Goal: Transaction & Acquisition: Purchase product/service

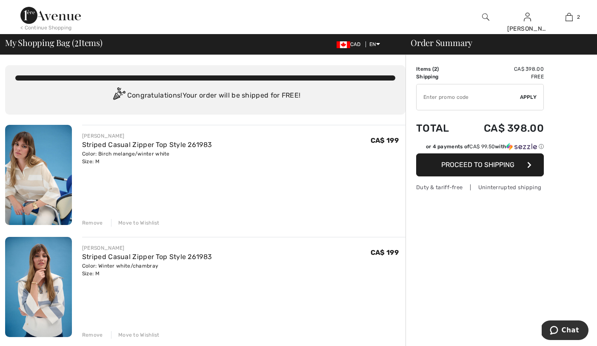
click at [94, 221] on div "Remove" at bounding box center [92, 223] width 21 height 8
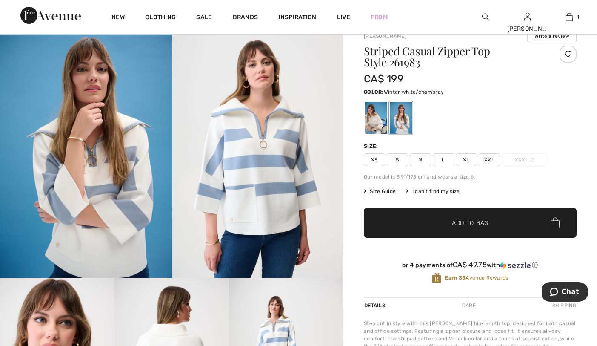
scroll to position [33, 0]
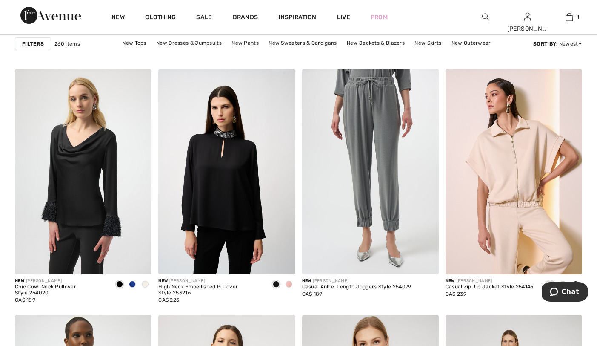
scroll to position [3078, 0]
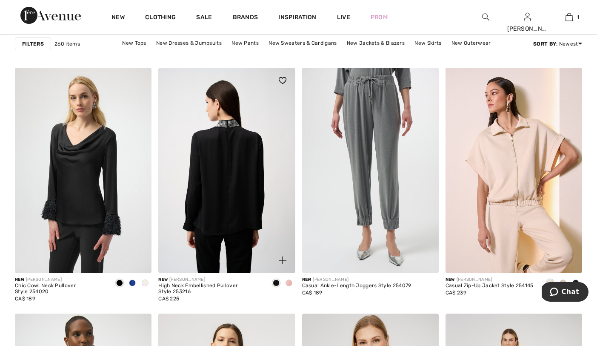
click at [230, 165] on img at bounding box center [226, 170] width 137 height 205
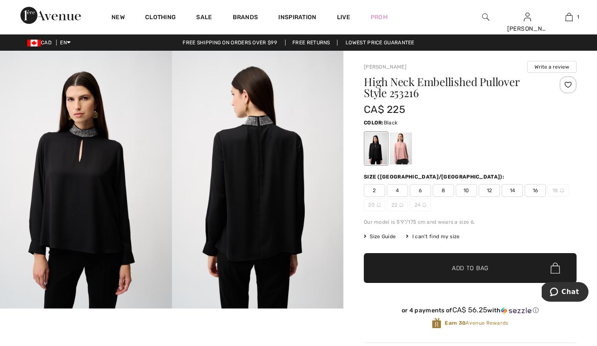
click at [447, 190] on span "8" at bounding box center [443, 190] width 21 height 13
click at [470, 269] on span "Add to Bag" at bounding box center [470, 267] width 37 height 9
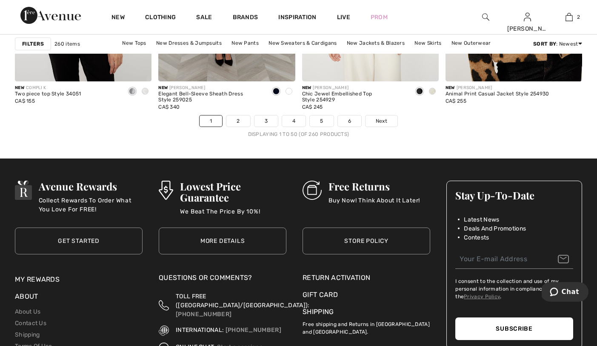
scroll to position [3759, 0]
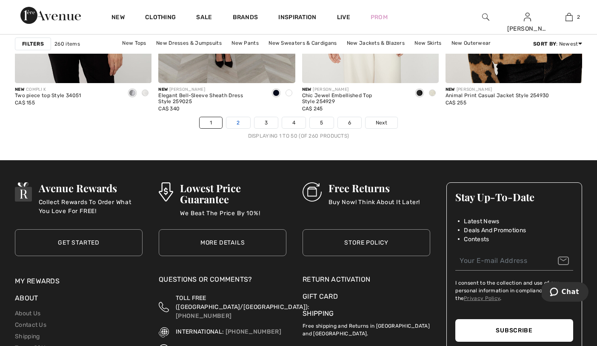
click at [239, 119] on link "2" at bounding box center [237, 122] width 23 height 11
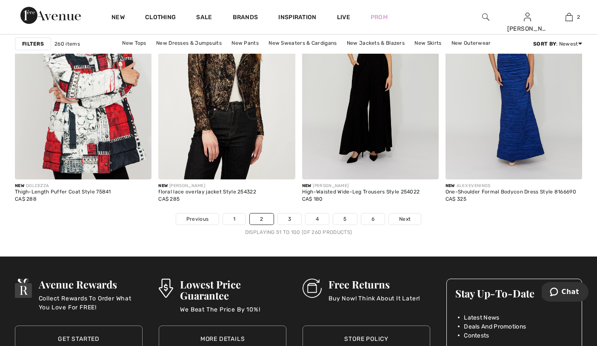
scroll to position [3663, 0]
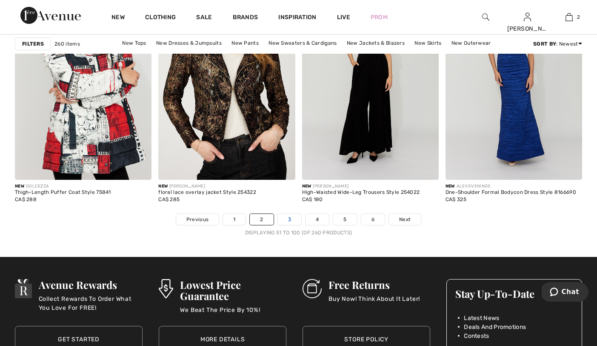
click at [290, 216] on link "3" at bounding box center [289, 219] width 23 height 11
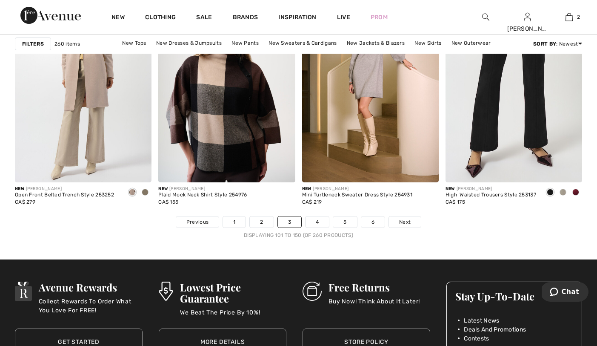
scroll to position [3662, 0]
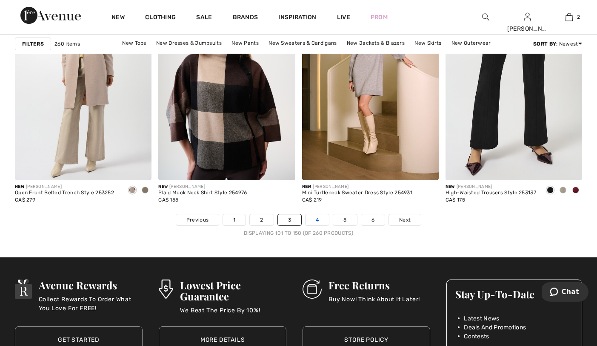
click at [319, 217] on link "4" at bounding box center [317, 219] width 23 height 11
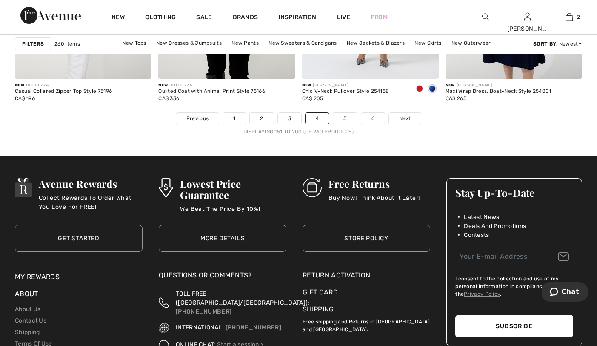
scroll to position [3767, 0]
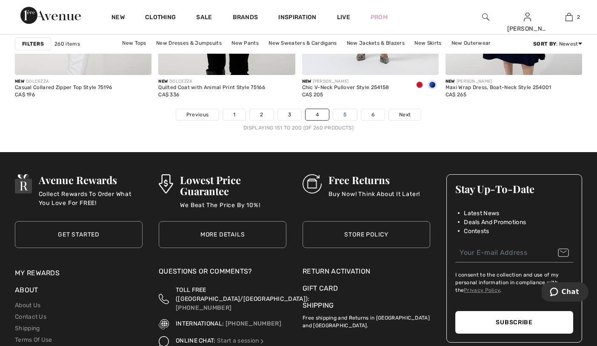
click at [343, 115] on link "5" at bounding box center [344, 114] width 23 height 11
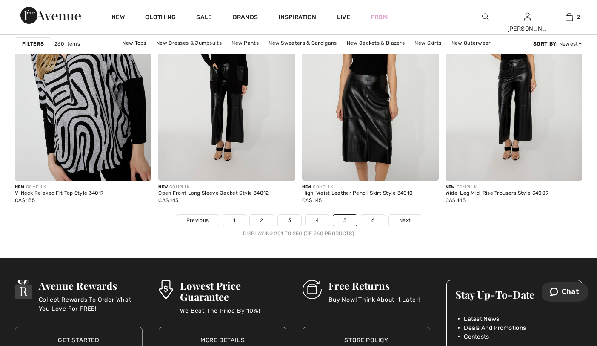
scroll to position [3663, 0]
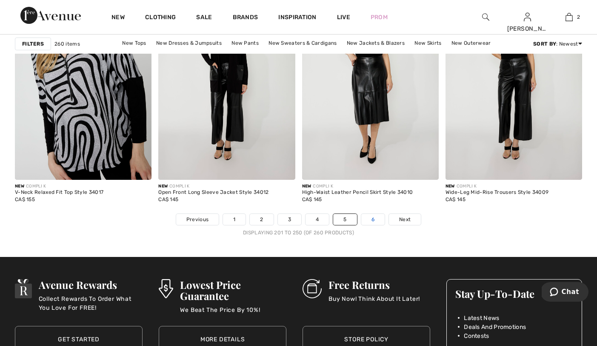
click at [375, 216] on link "6" at bounding box center [372, 219] width 23 height 11
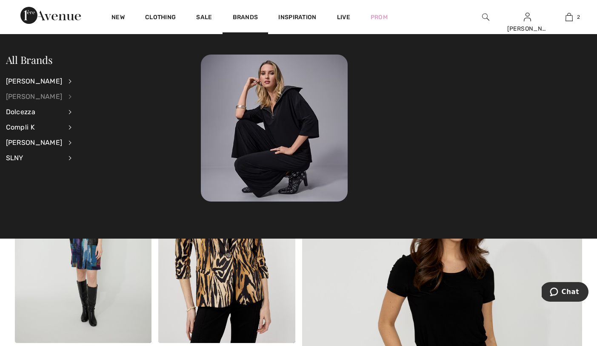
click at [42, 95] on div "[PERSON_NAME]" at bounding box center [34, 96] width 57 height 15
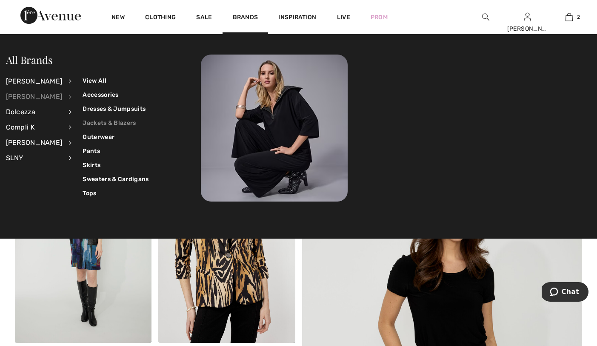
click at [115, 122] on link "Jackets & Blazers" at bounding box center [116, 123] width 66 height 14
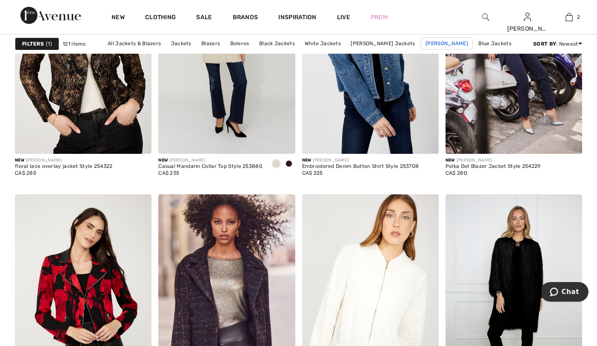
scroll to position [656, 0]
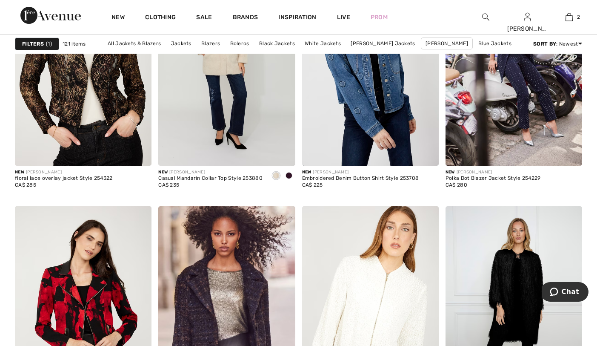
click at [484, 17] on img at bounding box center [485, 17] width 7 height 10
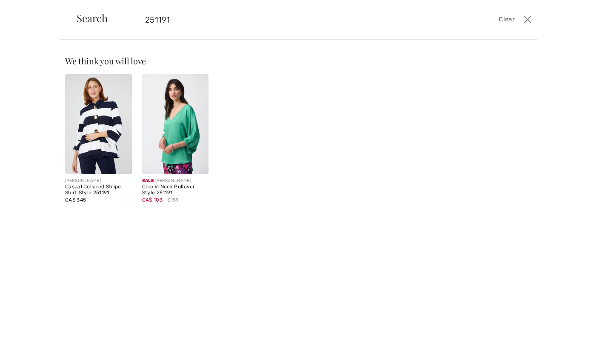
type input "251191"
click at [114, 139] on img at bounding box center [98, 124] width 67 height 100
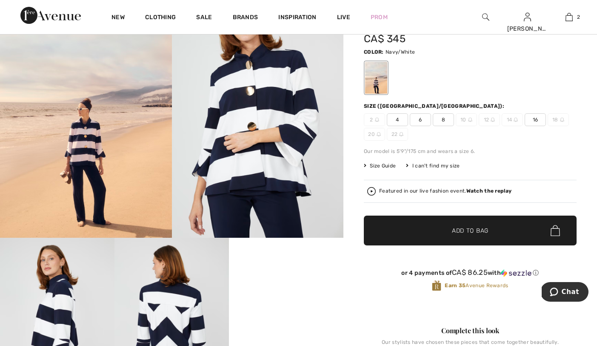
scroll to position [69, 0]
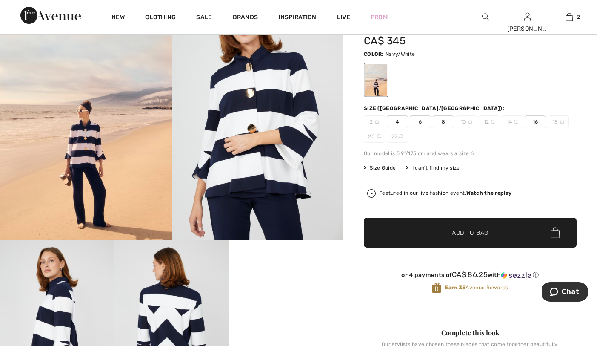
click at [421, 122] on span "6" at bounding box center [420, 121] width 21 height 13
click at [472, 231] on span "Add to Bag" at bounding box center [470, 232] width 37 height 9
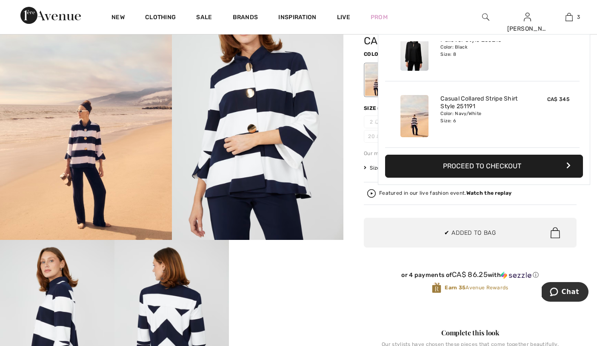
scroll to position [0, 0]
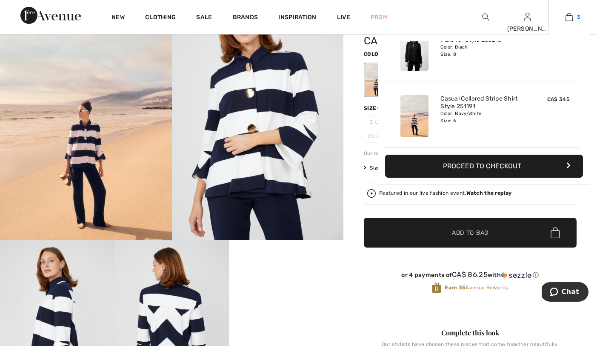
click at [570, 13] on img at bounding box center [569, 17] width 7 height 10
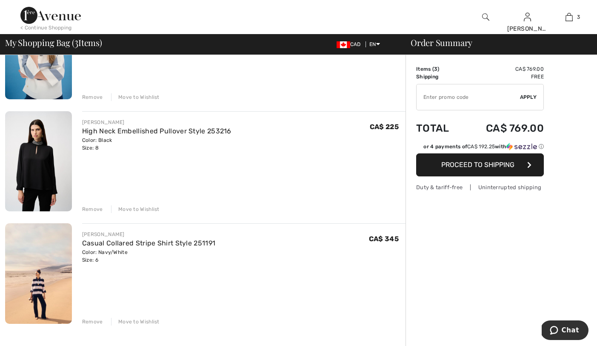
scroll to position [141, 0]
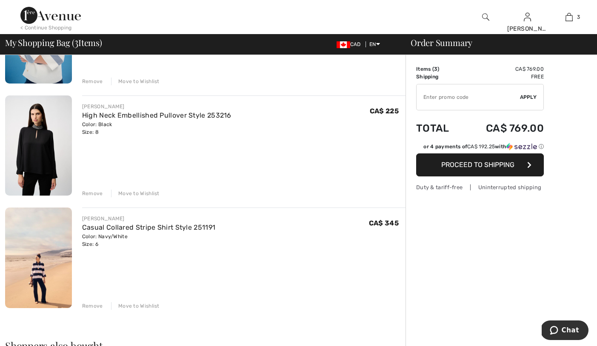
click at [93, 193] on div "Remove" at bounding box center [92, 193] width 21 height 8
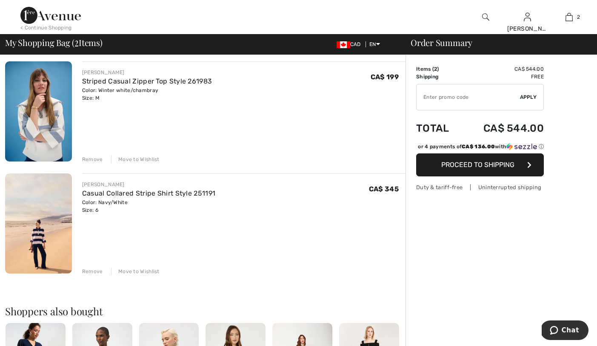
scroll to position [62, 0]
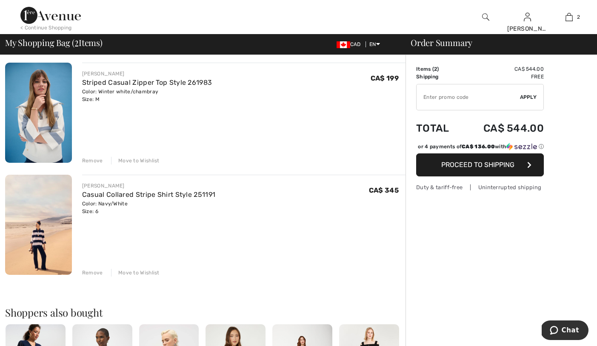
click at [91, 159] on div "Remove" at bounding box center [92, 161] width 21 height 8
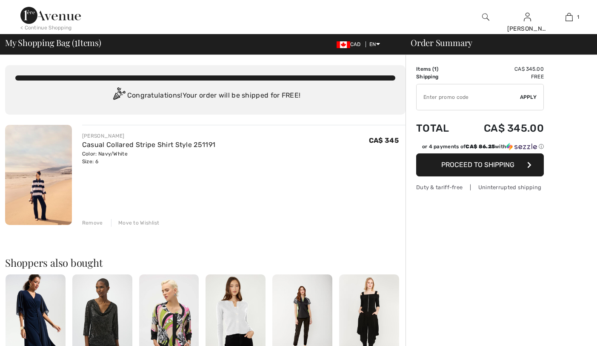
scroll to position [0, 0]
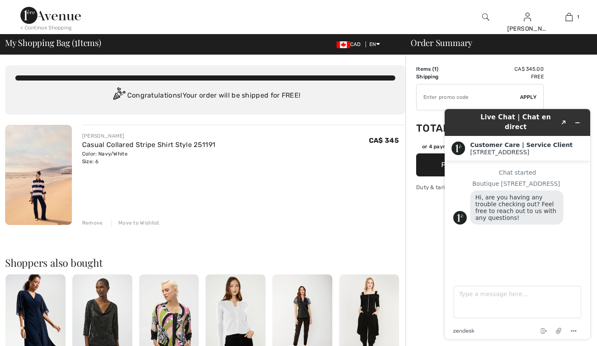
click at [443, 216] on div "Live Chat | Chat en direct Created with Sketch. Customer Care | Service Client …" at bounding box center [517, 223] width 159 height 243
click at [474, 296] on textarea "Type a message here..." at bounding box center [518, 302] width 128 height 32
type textarea "Is there a promo code with this order?"
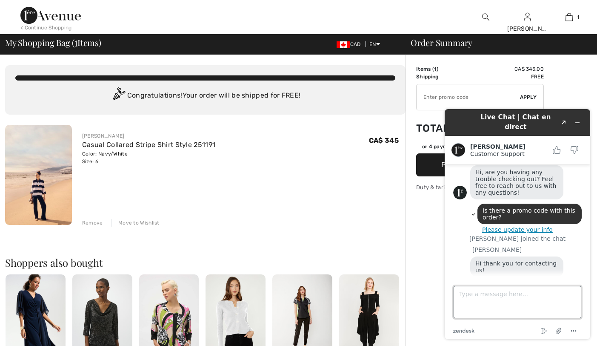
scroll to position [42, 0]
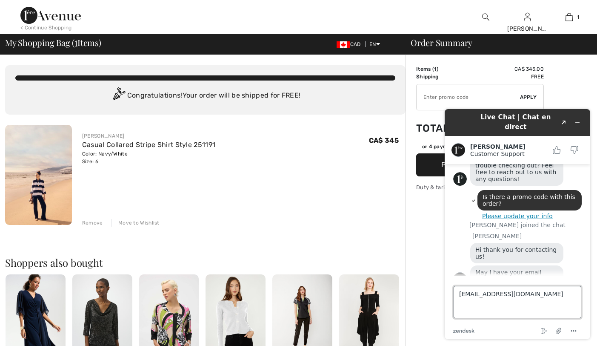
type textarea "[EMAIL_ADDRESS][DOMAIN_NAME]"
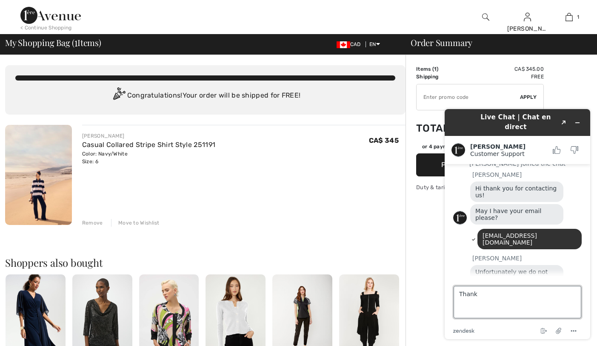
scroll to position [106, 0]
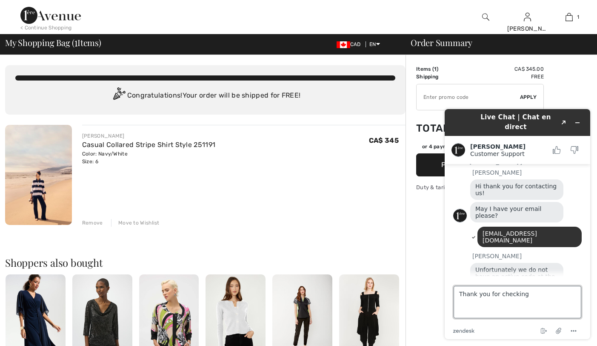
type textarea "Thank you for checking!"
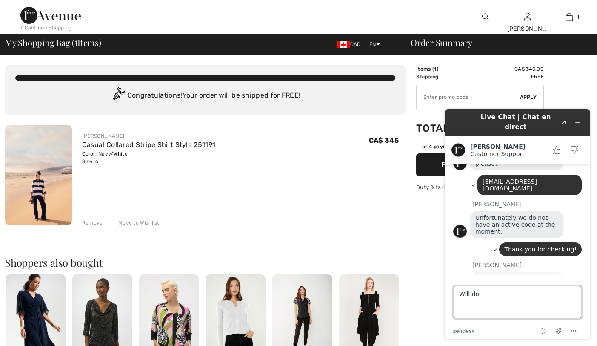
type textarea "Will do!"
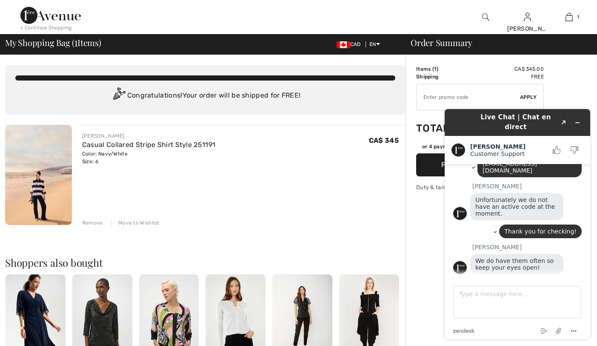
click at [369, 167] on div "[PERSON_NAME] Casual Collared Stripe Shirt Style 251191 Color: Navy/White Size:…" at bounding box center [243, 176] width 323 height 102
click at [578, 120] on icon "Minimize widget" at bounding box center [578, 123] width 6 height 6
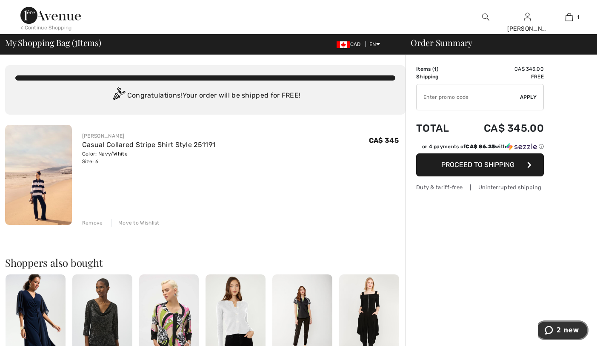
click at [572, 328] on span "2 new" at bounding box center [568, 330] width 23 height 8
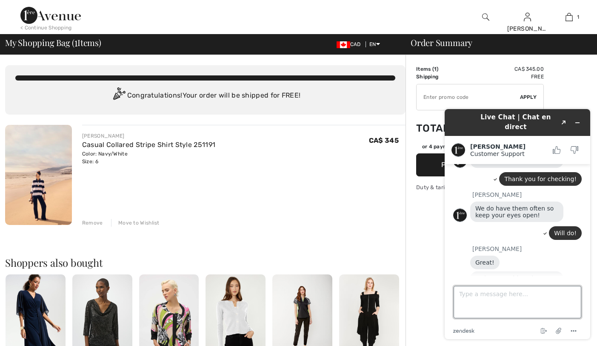
click at [470, 294] on textarea "Type a message here..." at bounding box center [518, 302] width 128 height 32
type textarea "No thank you [PERSON_NAME]!"
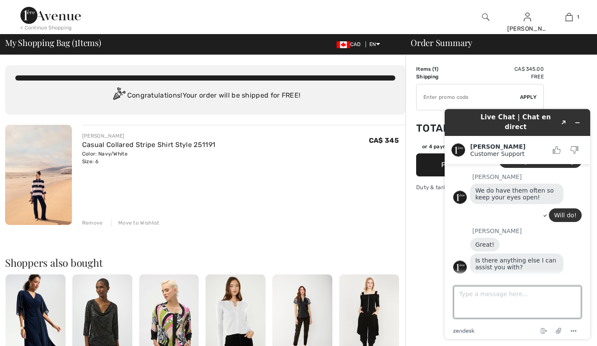
scroll to position [275, 0]
